Goal: Transaction & Acquisition: Download file/media

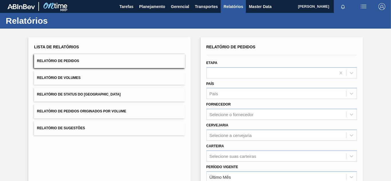
click at [222, 117] on div "Relatório de Pedidos Etapa País País Fornecedor Selecione o fornecedor Cervejar…" at bounding box center [281, 136] width 150 height 187
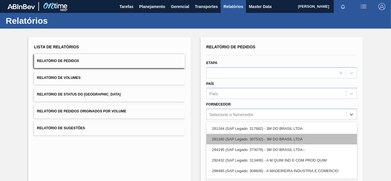
scroll to position [29, 0]
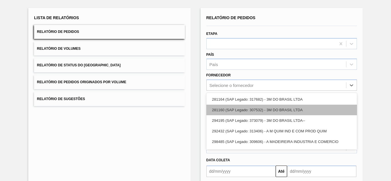
paste input "307331"
type input "307331"
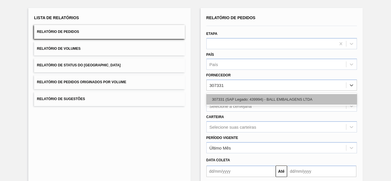
click at [224, 100] on div "307331 (SAP Legado: 439994) - BALL EMBALAGENS LTDA" at bounding box center [281, 99] width 150 height 11
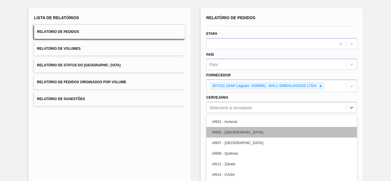
click at [237, 105] on div "option AR03 - Corrientes focused, 2 of 93. 93 results available. Use Up and Dow…" at bounding box center [281, 107] width 150 height 11
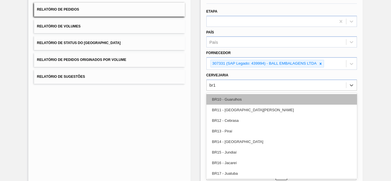
type input "br12"
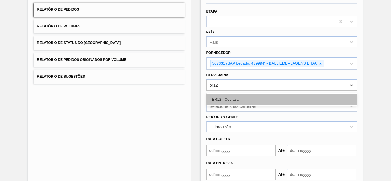
click at [227, 101] on div "BR12 - Cebrasa" at bounding box center [281, 99] width 150 height 11
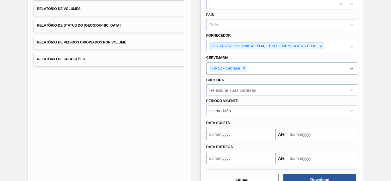
scroll to position [87, 0]
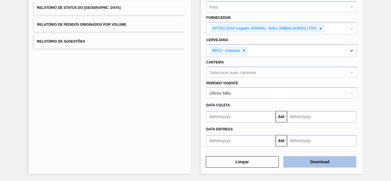
click at [287, 162] on button "Download" at bounding box center [319, 161] width 73 height 11
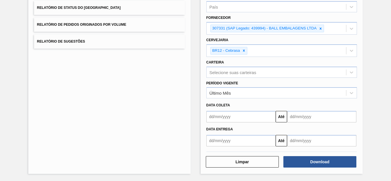
drag, startPoint x: 244, startPoint y: 49, endPoint x: 271, endPoint y: 43, distance: 28.5
click at [244, 49] on icon at bounding box center [244, 51] width 4 height 4
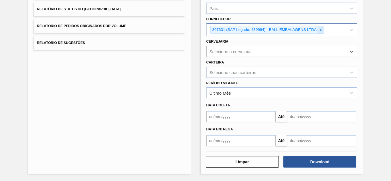
click at [319, 29] on icon at bounding box center [320, 30] width 4 height 4
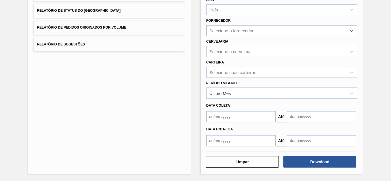
paste input "289877"
type input "289877"
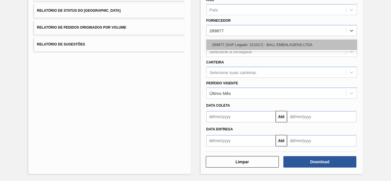
click at [233, 42] on div "289877 (SAP Legado: 311017) - BALL EMBALAGENS LTDA" at bounding box center [281, 44] width 150 height 11
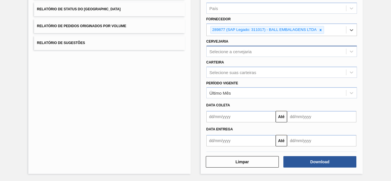
click at [237, 52] on div "Selecione a cervejaria" at bounding box center [230, 51] width 42 height 5
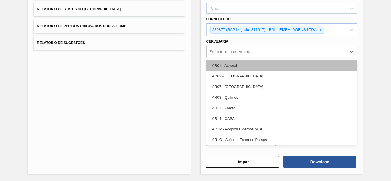
paste input "BR13"
type input "BR13"
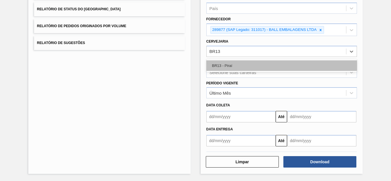
click at [230, 65] on div "BR13 - Piraí" at bounding box center [281, 65] width 150 height 11
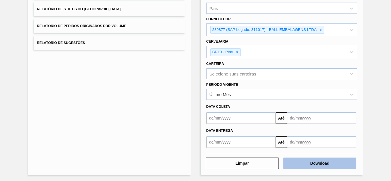
click at [299, 160] on button "Download" at bounding box center [319, 163] width 73 height 11
